Goal: Task Accomplishment & Management: Use online tool/utility

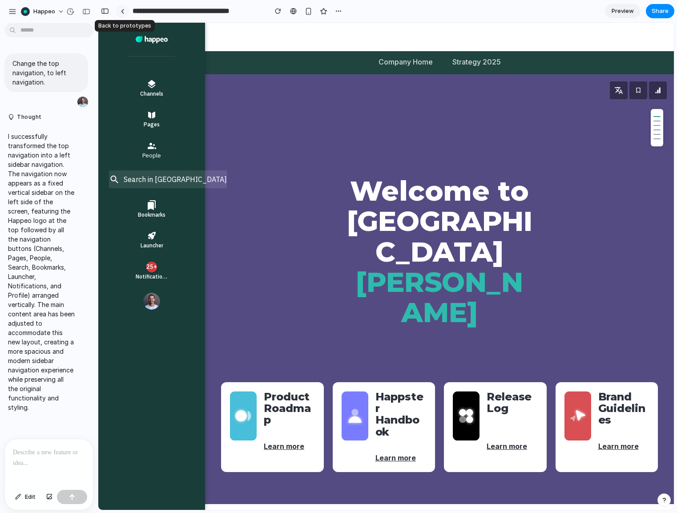
click at [122, 13] on div at bounding box center [122, 11] width 4 height 5
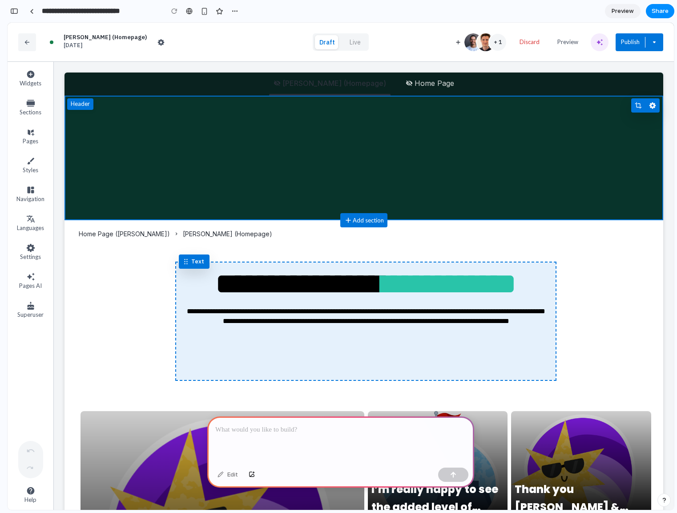
click at [348, 284] on div at bounding box center [365, 321] width 377 height 116
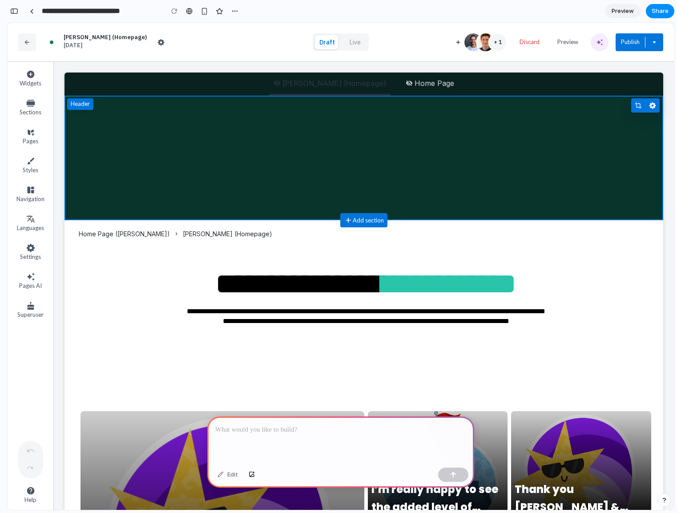
click at [120, 352] on div "**********" at bounding box center [364, 320] width 570 height 119
click at [29, 76] on icon "Widgets" at bounding box center [31, 75] width 8 height 8
click at [647, 109] on button "Edit section" at bounding box center [652, 105] width 14 height 14
click at [235, 12] on div "button" at bounding box center [234, 11] width 7 height 7
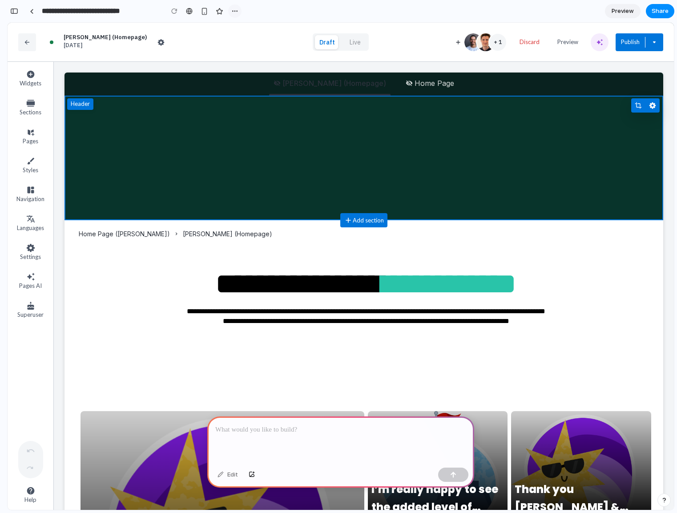
click at [235, 12] on div "Duplicate Delete" at bounding box center [338, 256] width 677 height 513
click at [201, 12] on div "button" at bounding box center [205, 12] width 8 height 8
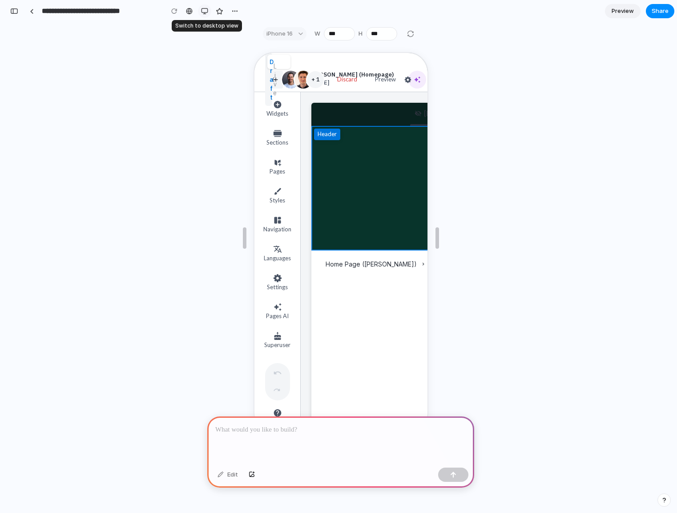
click at [203, 11] on div "button" at bounding box center [204, 11] width 7 height 7
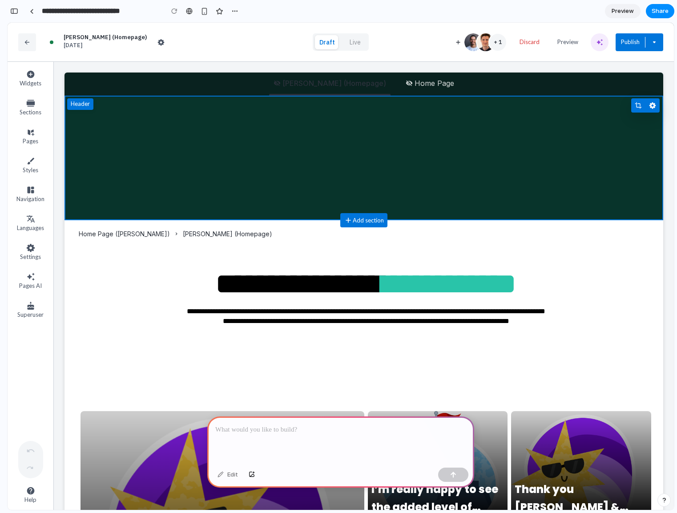
click at [526, 247] on div "**********" at bounding box center [363, 321] width 598 height 148
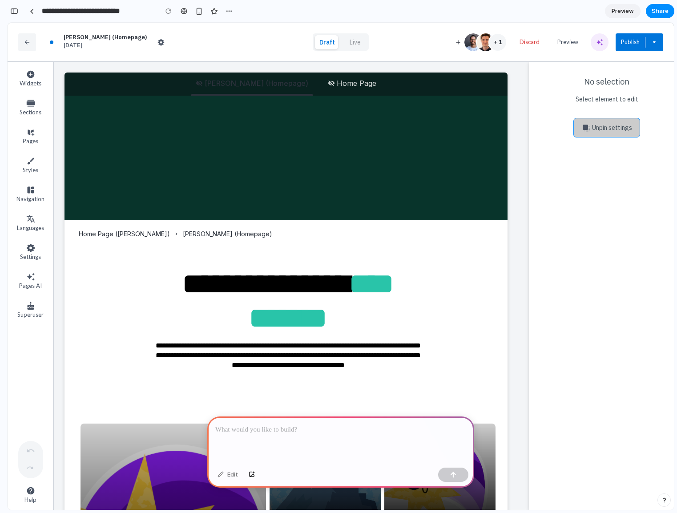
click at [620, 123] on p "Unpin settings" at bounding box center [612, 127] width 40 height 9
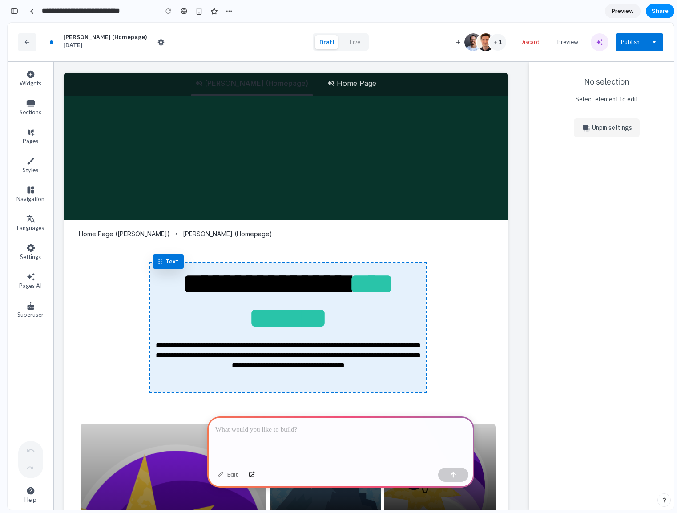
click at [338, 274] on div at bounding box center [287, 327] width 273 height 128
